Goal: Task Accomplishment & Management: Use online tool/utility

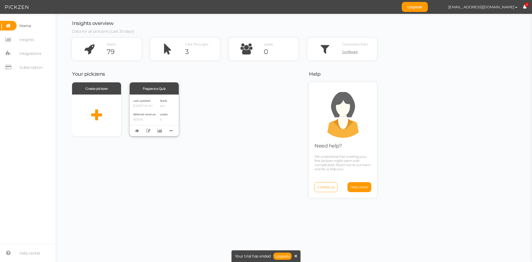
click at [162, 111] on div "Starts 242 Leads 0" at bounding box center [164, 115] width 8 height 34
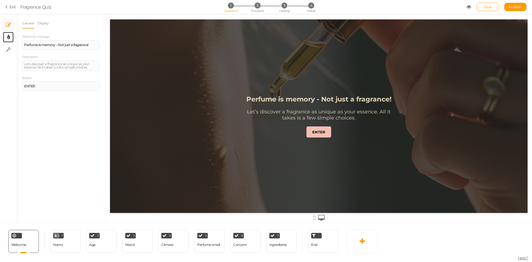
click at [8, 36] on icon at bounding box center [8, 37] width 3 height 6
select select "2"
select select "montserrat"
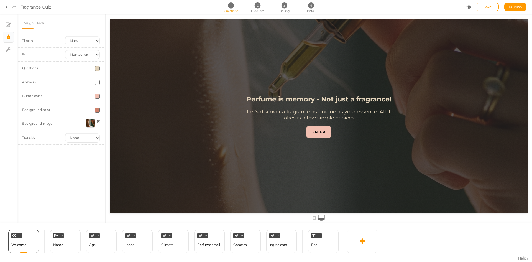
click at [89, 122] on div at bounding box center [90, 122] width 9 height 9
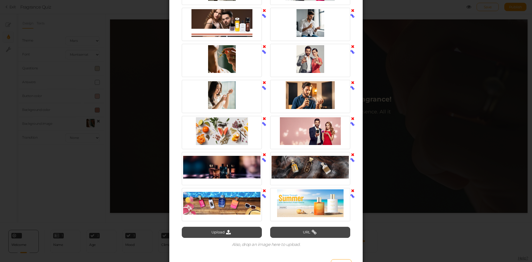
scroll to position [581, 0]
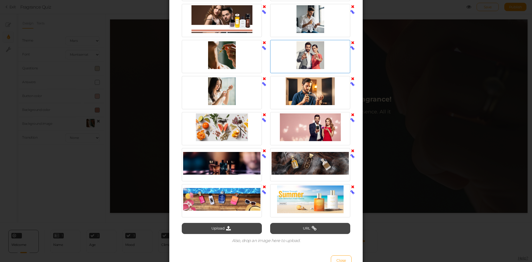
click at [313, 55] on div at bounding box center [309, 55] width 77 height 28
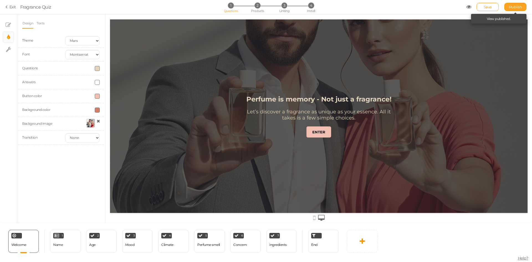
click at [514, 4] on link "Publish" at bounding box center [515, 7] width 22 height 8
click at [488, 6] on span "Save" at bounding box center [487, 7] width 8 height 4
click at [510, 6] on span "Publish" at bounding box center [515, 7] width 13 height 4
click at [71, 247] on div "1 Name × Define the conditions to show this slide. Clone Change type Delete" at bounding box center [65, 240] width 30 height 23
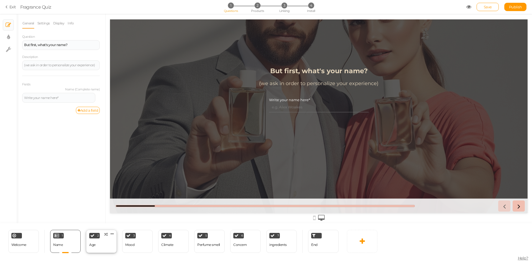
scroll to position [0, 0]
click at [99, 247] on div "2 Age × Define the conditions to show this slide. Clone Change type Delete" at bounding box center [101, 240] width 30 height 23
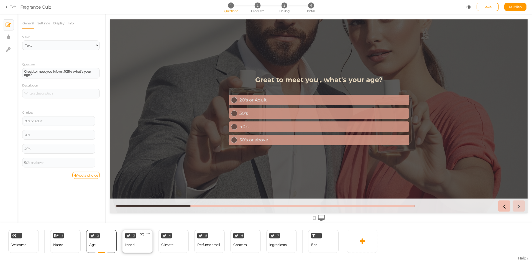
click at [138, 248] on div "3 Mood × Define the conditions to show this slide. Clone Change type Delete" at bounding box center [137, 240] width 30 height 23
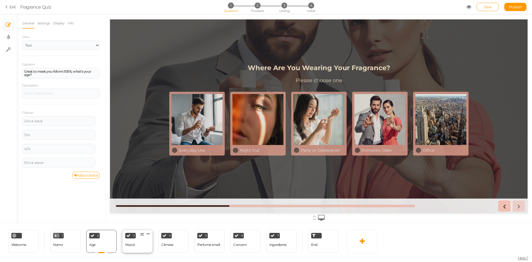
select select "2"
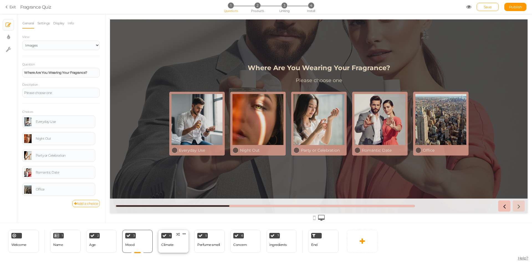
click at [167, 250] on div "4 Climate × Define the conditions to show this slide. Clone Change type Delete" at bounding box center [173, 240] width 30 height 23
select select "2"
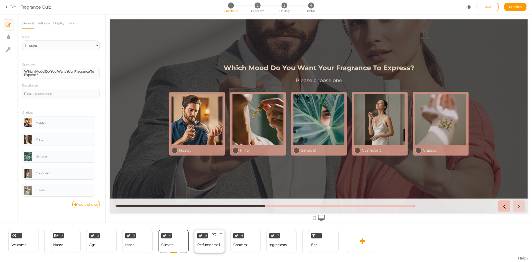
click at [213, 246] on div "Perfume smell" at bounding box center [208, 245] width 23 height 4
select select "2"
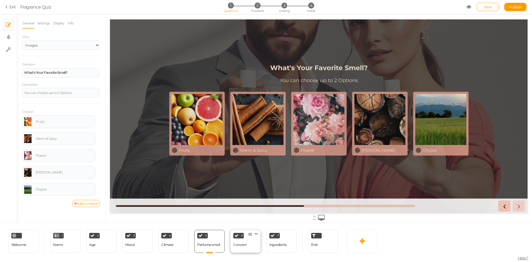
click at [241, 246] on div "Concern" at bounding box center [240, 245] width 14 height 10
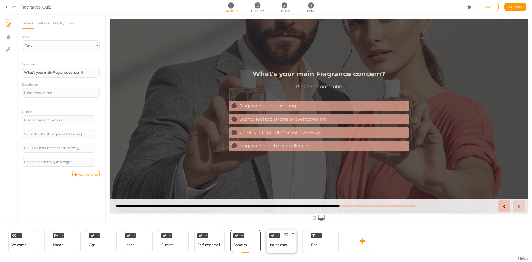
click at [274, 245] on div "ingredients" at bounding box center [277, 245] width 17 height 4
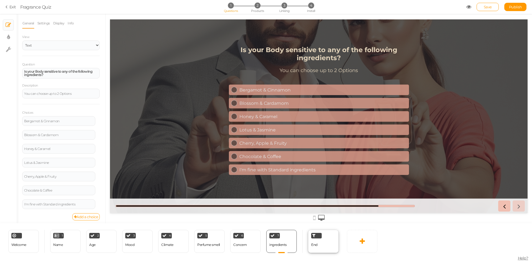
click at [320, 246] on div "End" at bounding box center [323, 240] width 30 height 23
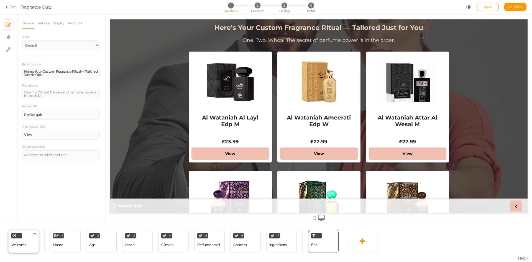
click at [26, 245] on span "Welcome" at bounding box center [18, 244] width 15 height 4
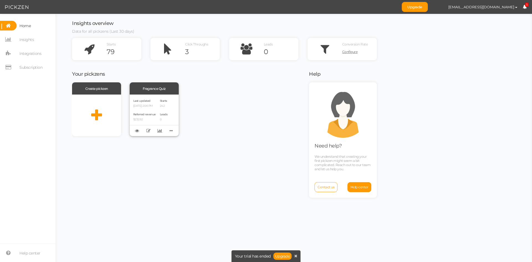
click at [156, 104] on div "Last updated [DATE] 2:06 PM" at bounding box center [144, 102] width 22 height 9
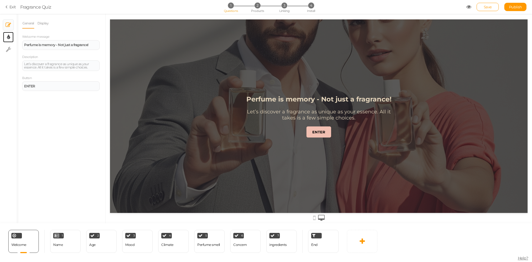
click at [10, 38] on icon at bounding box center [8, 37] width 3 height 6
select select "2"
select select "montserrat"
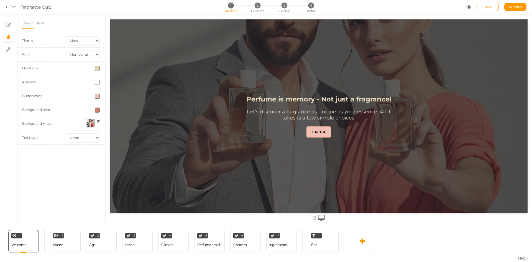
click at [87, 124] on div at bounding box center [90, 122] width 9 height 9
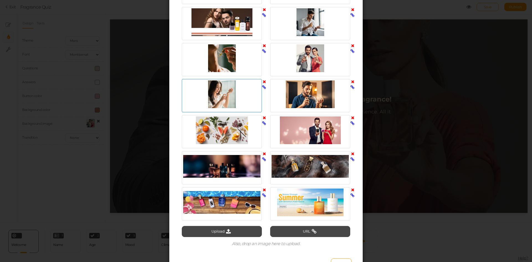
scroll to position [526, 0]
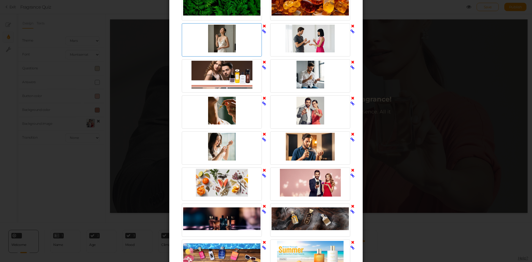
click at [220, 33] on div at bounding box center [221, 39] width 77 height 28
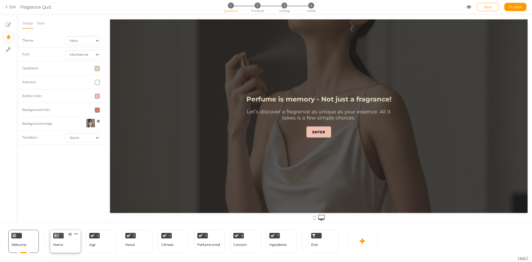
click at [61, 246] on div "Name" at bounding box center [58, 245] width 10 height 4
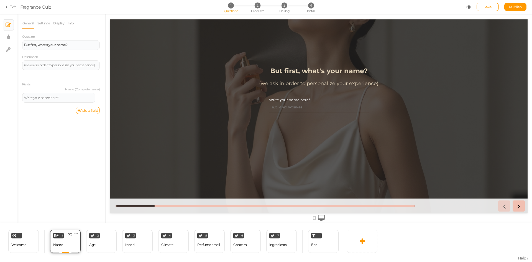
scroll to position [0, 0]
click at [96, 249] on div "2 Age × Define the conditions to show this slide. Clone Change type Delete" at bounding box center [101, 240] width 30 height 23
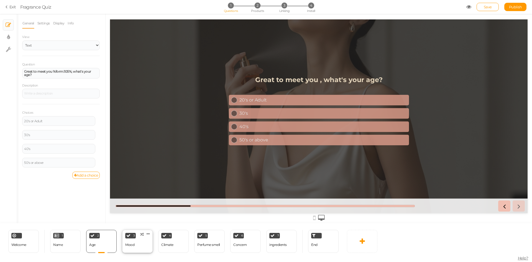
click at [137, 246] on div "3 Mood × Define the conditions to show this slide. Clone Change type Delete" at bounding box center [137, 240] width 30 height 23
select select "2"
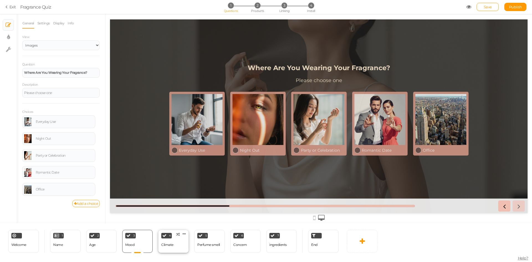
click at [171, 246] on div "Climate" at bounding box center [167, 245] width 12 height 4
select select "2"
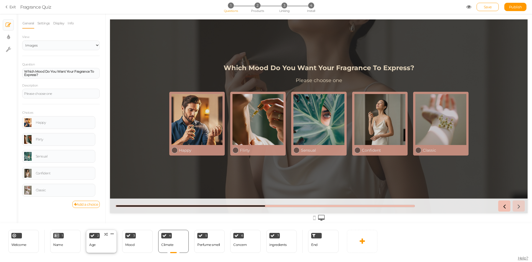
click at [101, 246] on div "2 Age × Define the conditions to show this slide. Clone Change type Delete" at bounding box center [101, 240] width 30 height 23
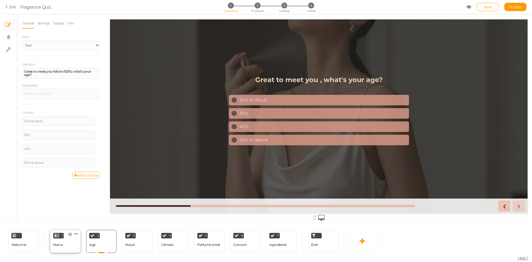
click at [68, 247] on div "1 Name × Define the conditions to show this slide. Clone Change type Delete" at bounding box center [65, 240] width 30 height 23
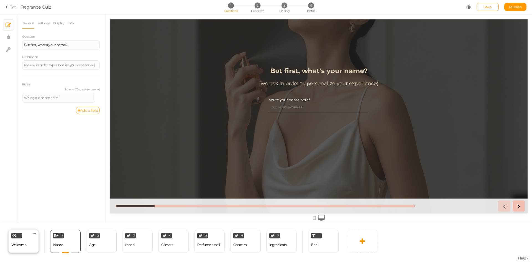
click at [24, 247] on div "Welcome" at bounding box center [18, 245] width 15 height 10
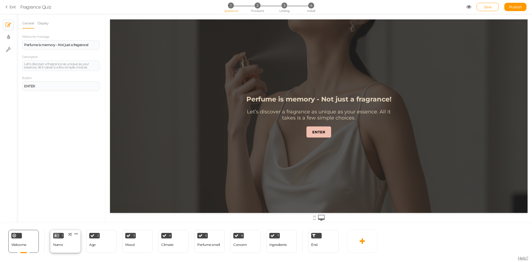
click at [61, 245] on div "Name" at bounding box center [58, 245] width 10 height 4
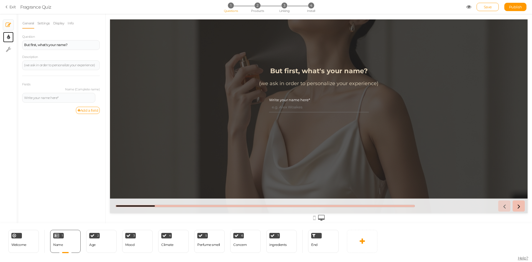
click at [6, 37] on link "× Display settings" at bounding box center [8, 37] width 11 height 11
select select "2"
select select "montserrat"
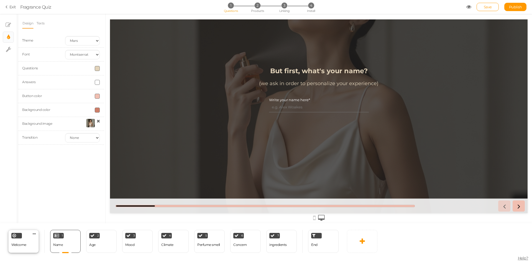
click at [28, 247] on div "Welcome Delete" at bounding box center [23, 240] width 30 height 23
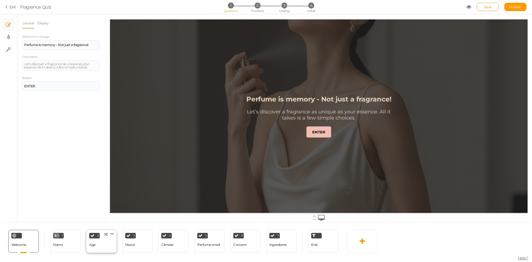
click at [99, 247] on div "2 Age × Define the conditions to show this slide. Clone Change type Delete" at bounding box center [101, 240] width 30 height 23
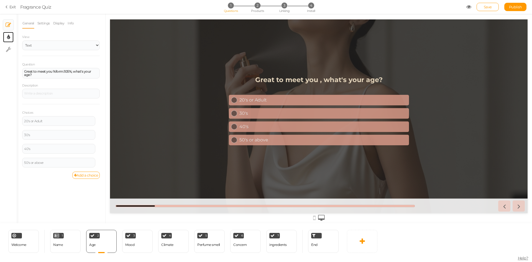
click at [3, 33] on link "× Display settings" at bounding box center [8, 37] width 11 height 11
select select "2"
select select "montserrat"
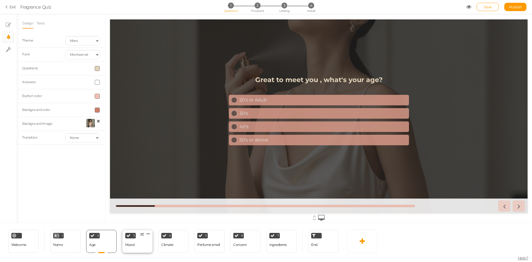
click at [140, 249] on div "3 Mood × Define the conditions to show this slide. Clone Change type Delete" at bounding box center [137, 240] width 30 height 23
select select "2"
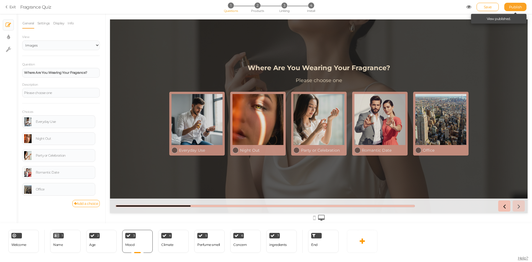
click at [517, 6] on span "Publish" at bounding box center [515, 7] width 13 height 4
click at [7, 35] on icon at bounding box center [8, 37] width 3 height 6
select select "2"
select select "montserrat"
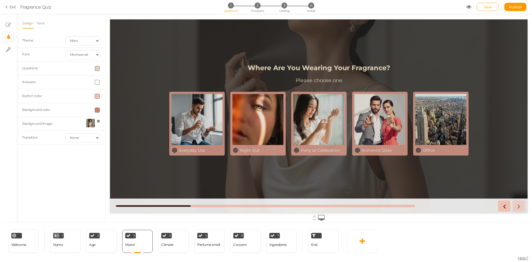
click at [90, 124] on div at bounding box center [90, 122] width 9 height 9
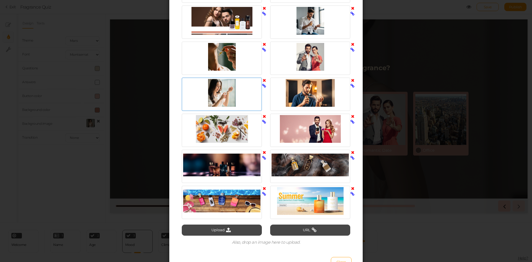
scroll to position [530, 0]
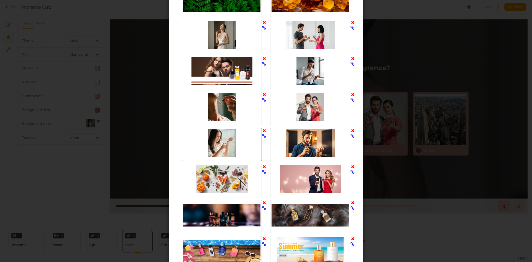
click at [242, 141] on div at bounding box center [221, 143] width 77 height 28
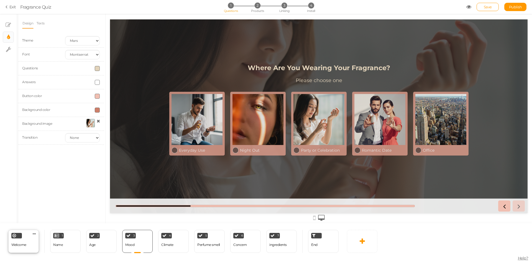
click at [27, 248] on div "Welcome Delete" at bounding box center [23, 240] width 30 height 23
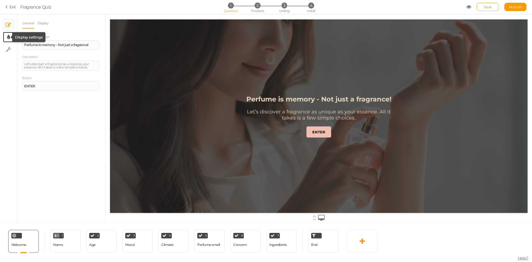
click at [9, 40] on icon at bounding box center [8, 37] width 3 height 6
select select "2"
select select "montserrat"
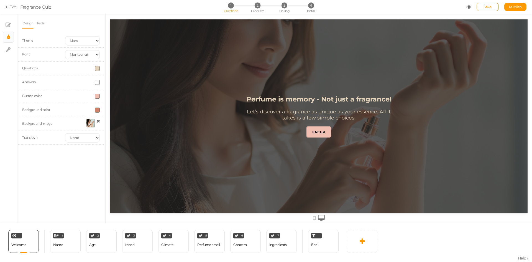
click at [89, 122] on div at bounding box center [90, 122] width 9 height 9
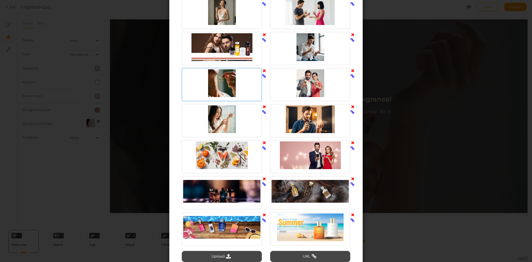
scroll to position [554, 0]
click at [228, 83] on div at bounding box center [221, 83] width 77 height 28
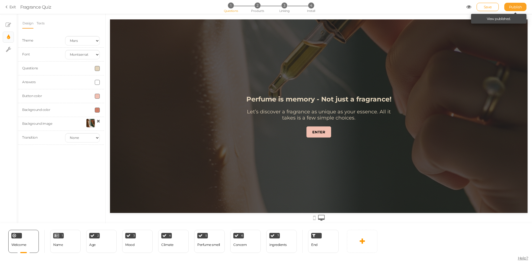
click at [512, 8] on span "Publish" at bounding box center [515, 7] width 13 height 4
click at [69, 243] on div "1 Name × Define the conditions to show this slide. Clone Change type Delete" at bounding box center [65, 240] width 30 height 23
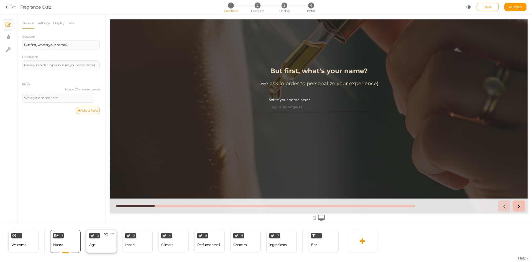
scroll to position [0, 0]
click at [102, 248] on div "2 Age × Define the conditions to show this slide. Clone Change type Delete" at bounding box center [101, 240] width 30 height 23
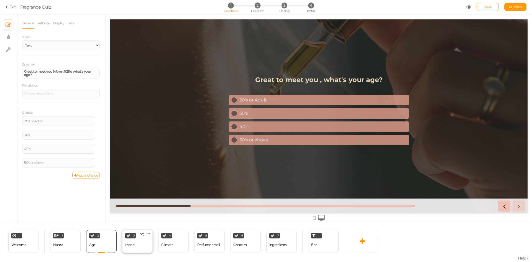
click at [136, 247] on div "3 Mood × Define the conditions to show this slide. Clone Change type Delete" at bounding box center [137, 240] width 30 height 23
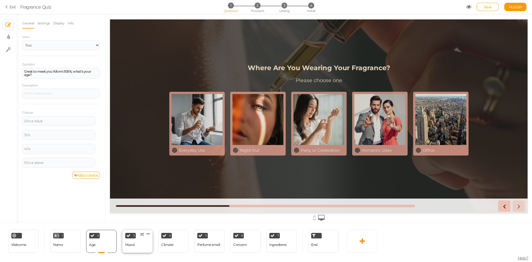
select select "2"
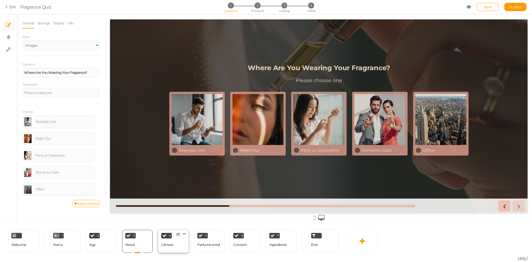
click at [171, 248] on div "Climate" at bounding box center [167, 245] width 12 height 10
select select "2"
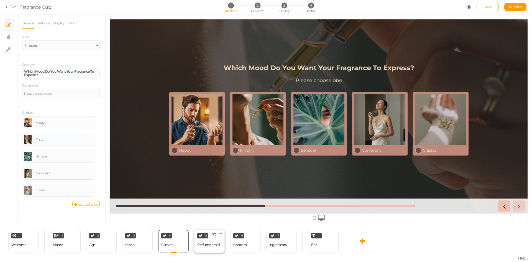
click at [205, 246] on div "Perfume smell" at bounding box center [208, 245] width 23 height 4
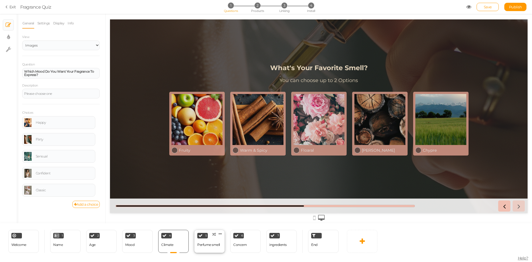
select select "2"
click at [242, 246] on div "Concern" at bounding box center [240, 245] width 14 height 10
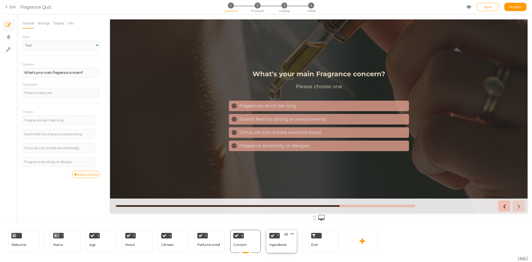
click at [276, 245] on div "ingredients" at bounding box center [277, 245] width 17 height 4
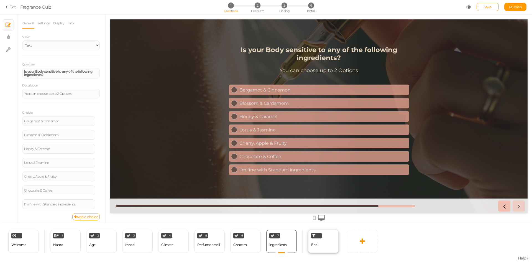
click at [313, 243] on span "End" at bounding box center [314, 244] width 6 height 4
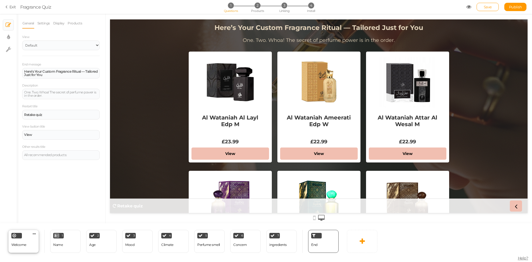
click at [22, 246] on span "Welcome" at bounding box center [18, 244] width 15 height 4
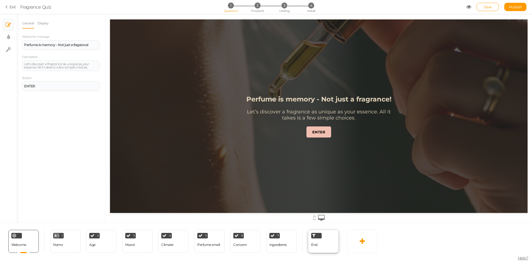
click at [327, 245] on div "End" at bounding box center [323, 240] width 30 height 23
